Goal: Navigation & Orientation: Find specific page/section

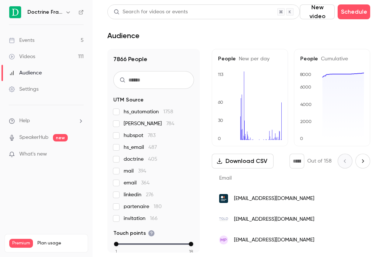
click at [69, 12] on icon "button" at bounding box center [67, 12] width 3 height 2
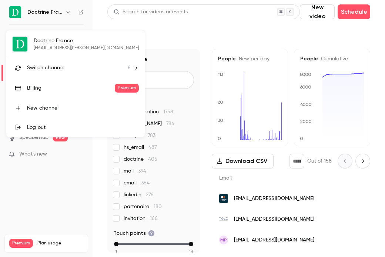
click at [60, 60] on li "Switch channel 6" at bounding box center [75, 68] width 139 height 20
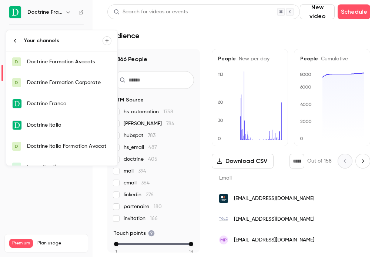
click at [64, 76] on link "D Doctrine Formation Corporate" at bounding box center [61, 82] width 111 height 21
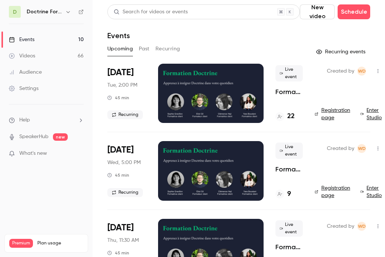
click at [64, 12] on button "button" at bounding box center [68, 11] width 9 height 9
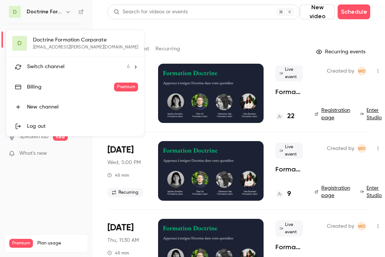
click at [55, 67] on span "Switch channel" at bounding box center [45, 67] width 37 height 8
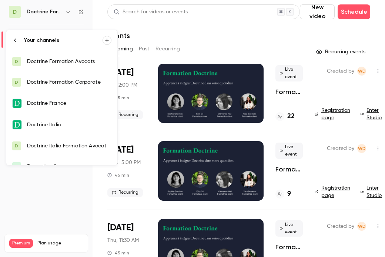
click at [60, 63] on div "Doctrine Formation Avocats" at bounding box center [69, 61] width 84 height 7
